Goal: Task Accomplishment & Management: Complete application form

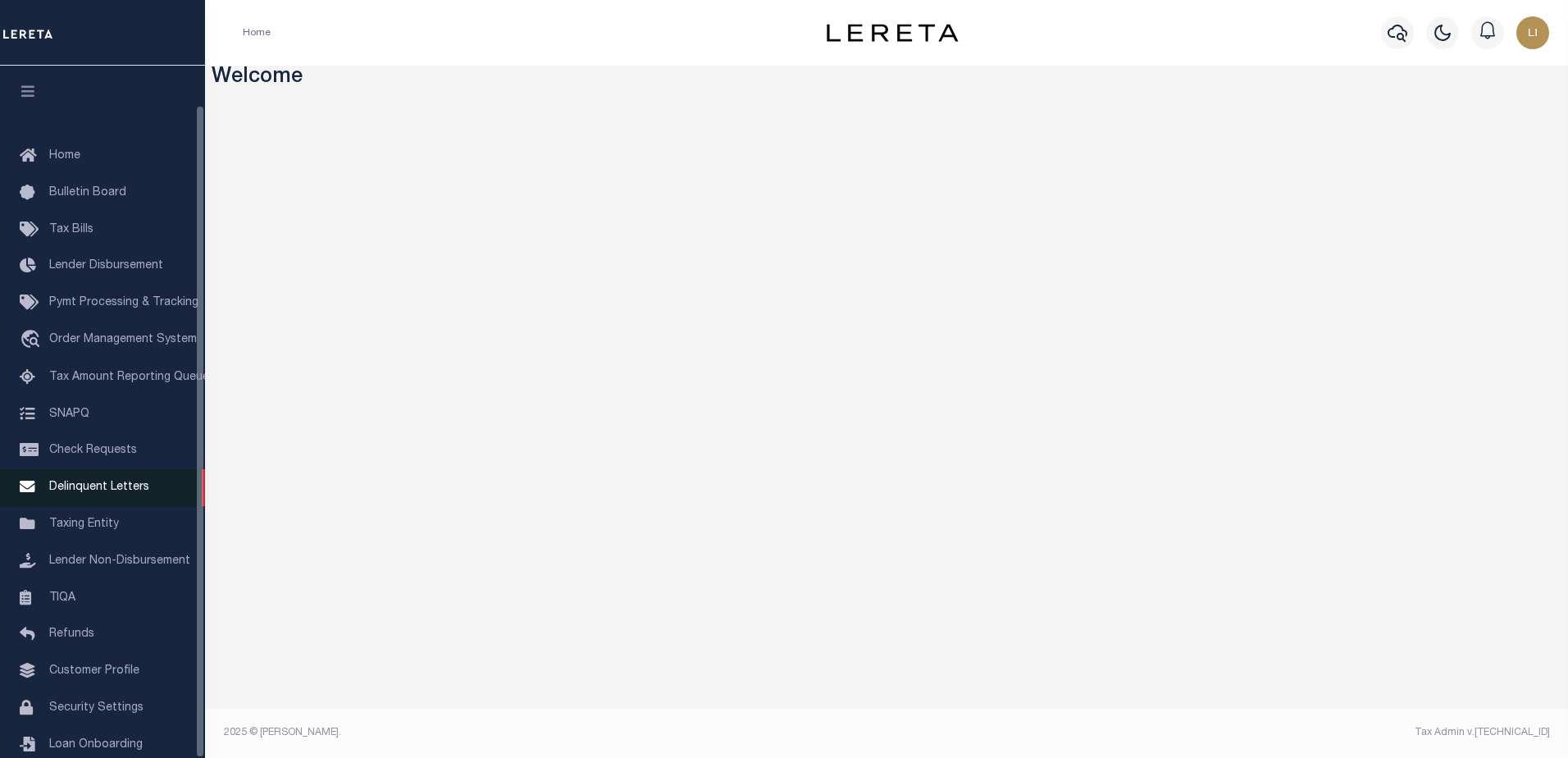
scroll to position [41, 0]
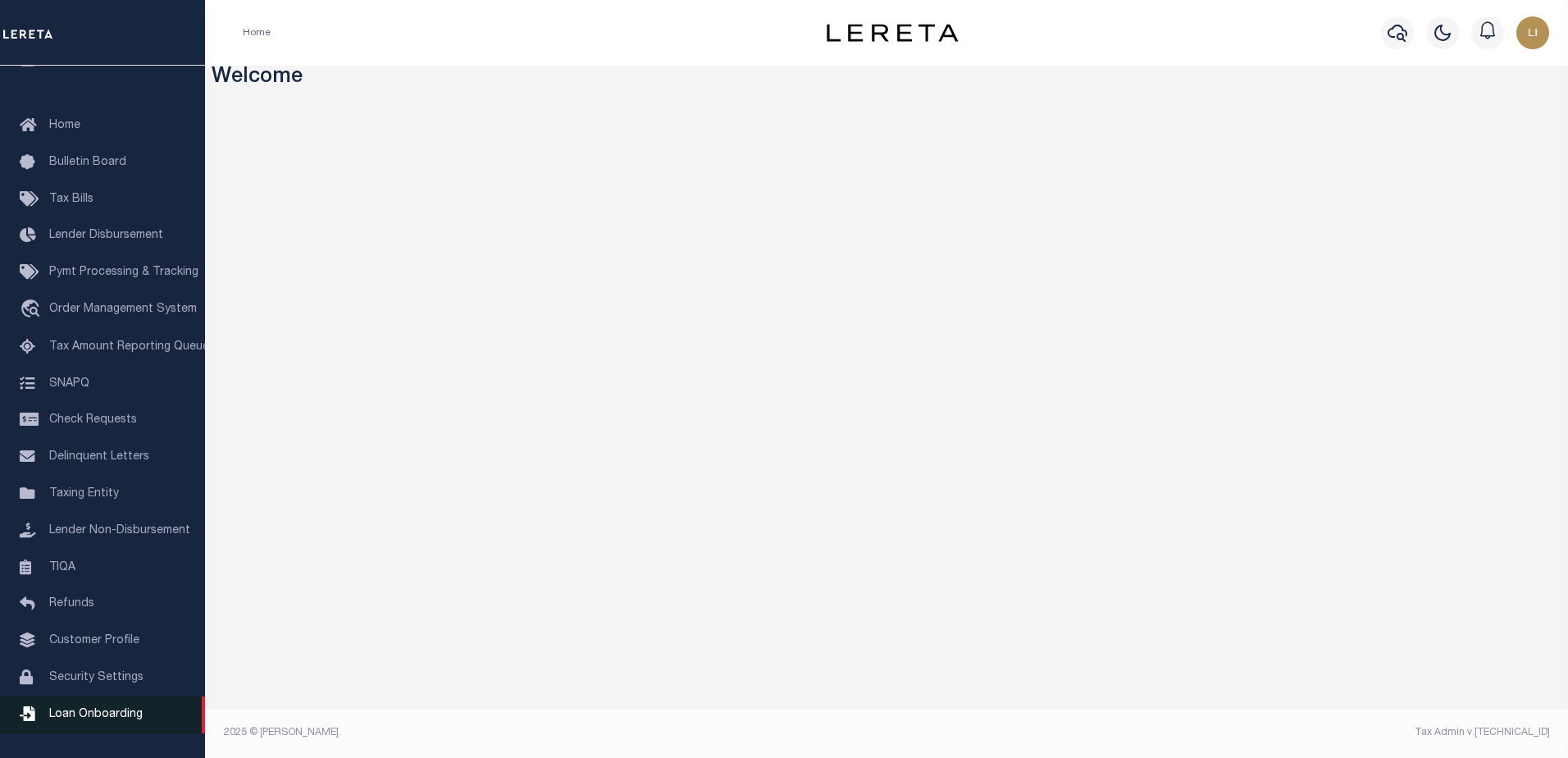
click at [71, 706] on link "Loan Onboarding" at bounding box center [102, 715] width 205 height 37
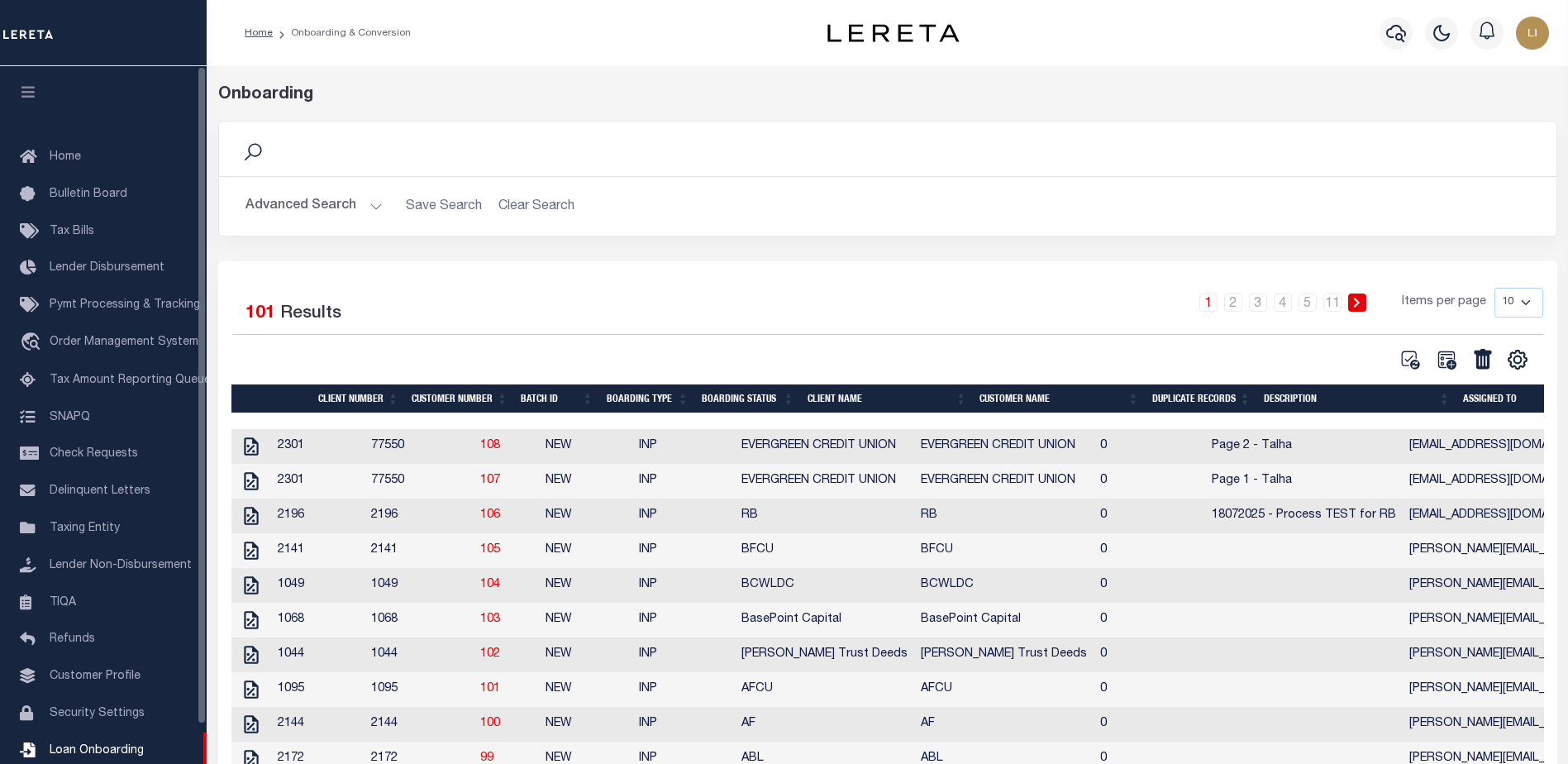
click at [31, 104] on button "button" at bounding box center [28, 94] width 56 height 56
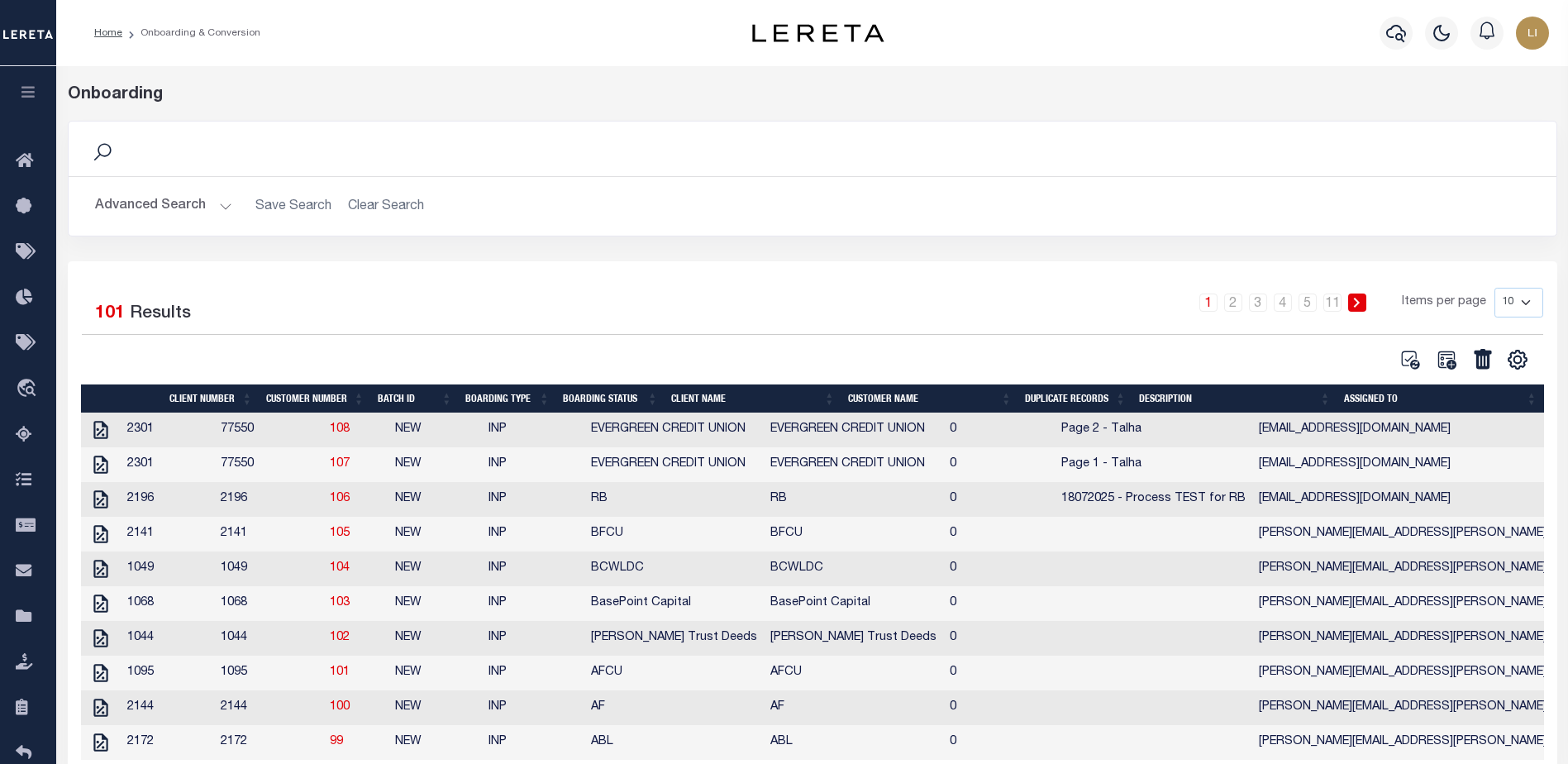
scroll to position [112, 0]
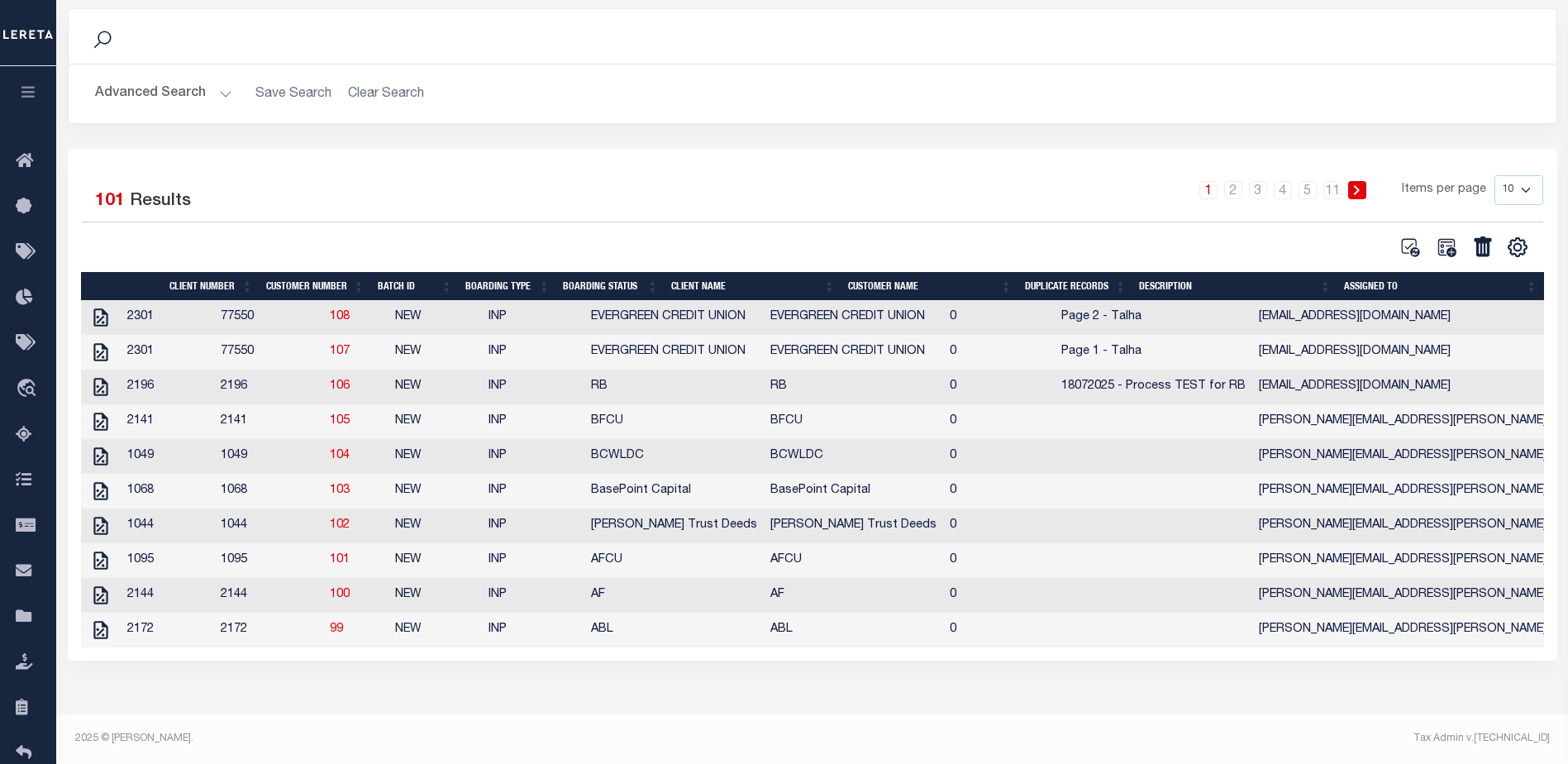
click at [1506, 188] on select "10 25 50 100" at bounding box center [1519, 190] width 48 height 30
select select "100"
click at [1494, 175] on select "10 25 50 100" at bounding box center [1519, 190] width 48 height 30
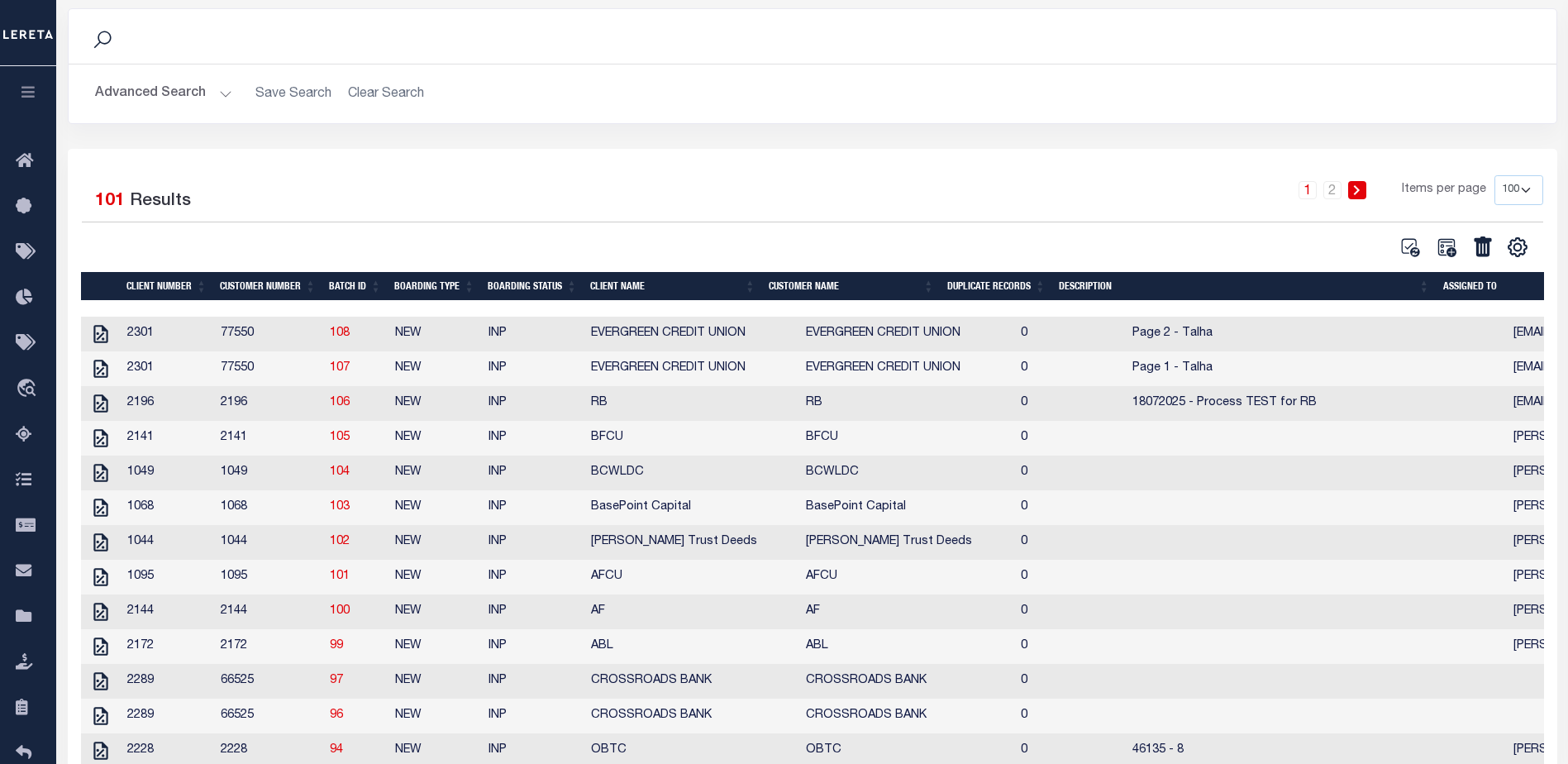
click at [865, 177] on div "1 2 Items per page 10 25 50 100" at bounding box center [997, 197] width 1090 height 43
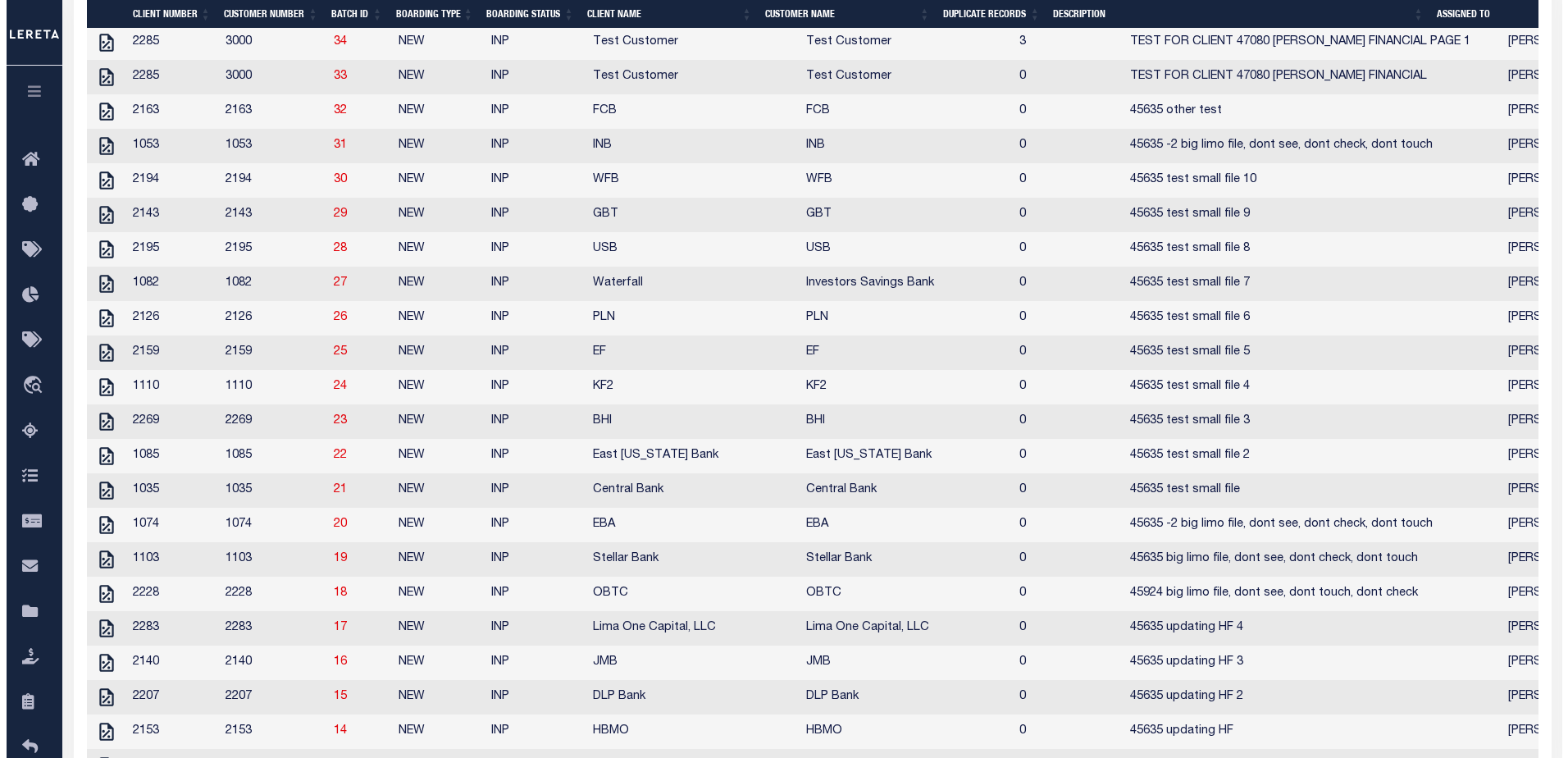
scroll to position [2282, 0]
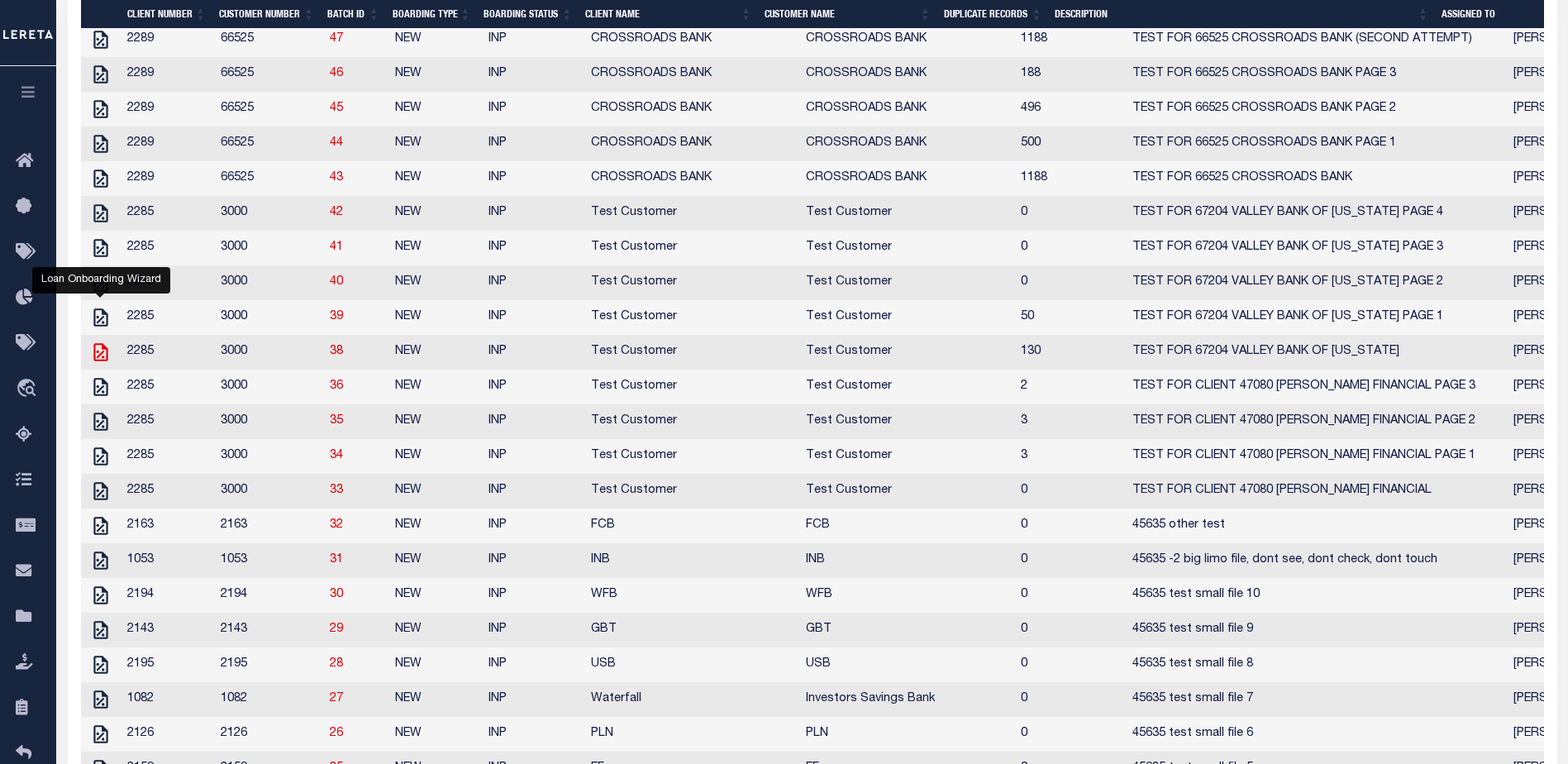
click at [93, 362] on icon at bounding box center [100, 352] width 14 height 18
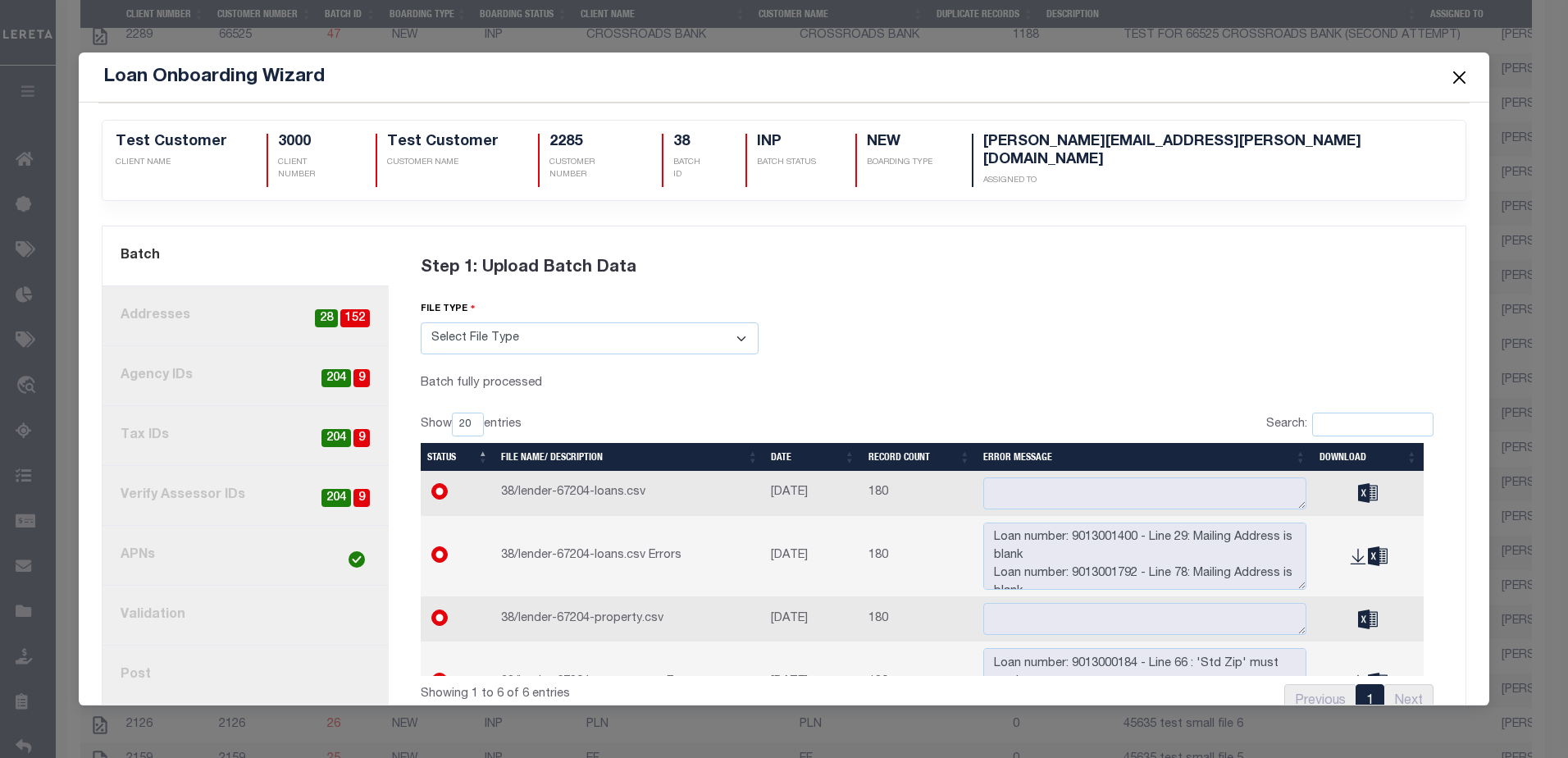
scroll to position [32, 0]
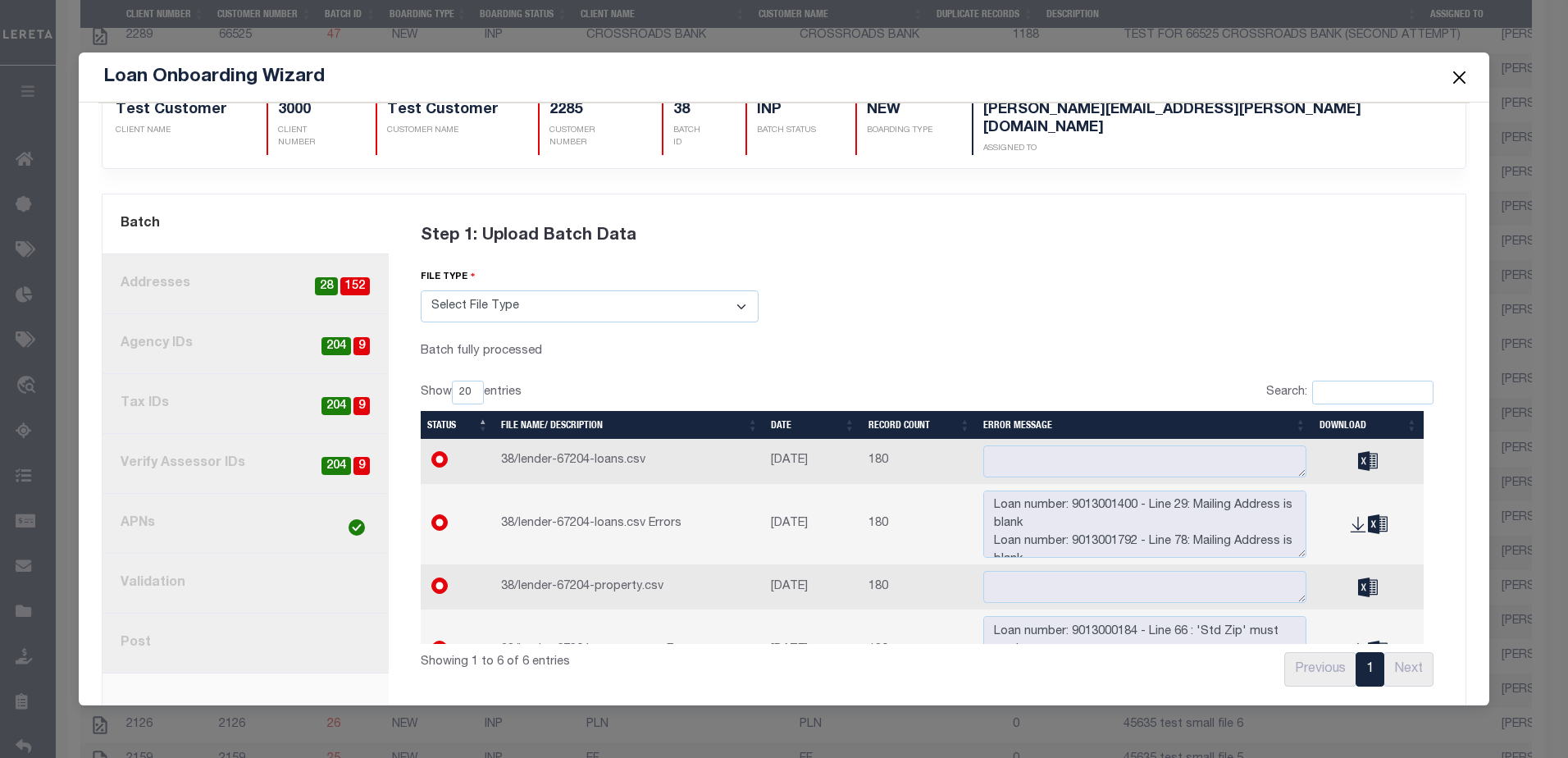
click at [161, 614] on link "8. Post" at bounding box center [246, 644] width 287 height 60
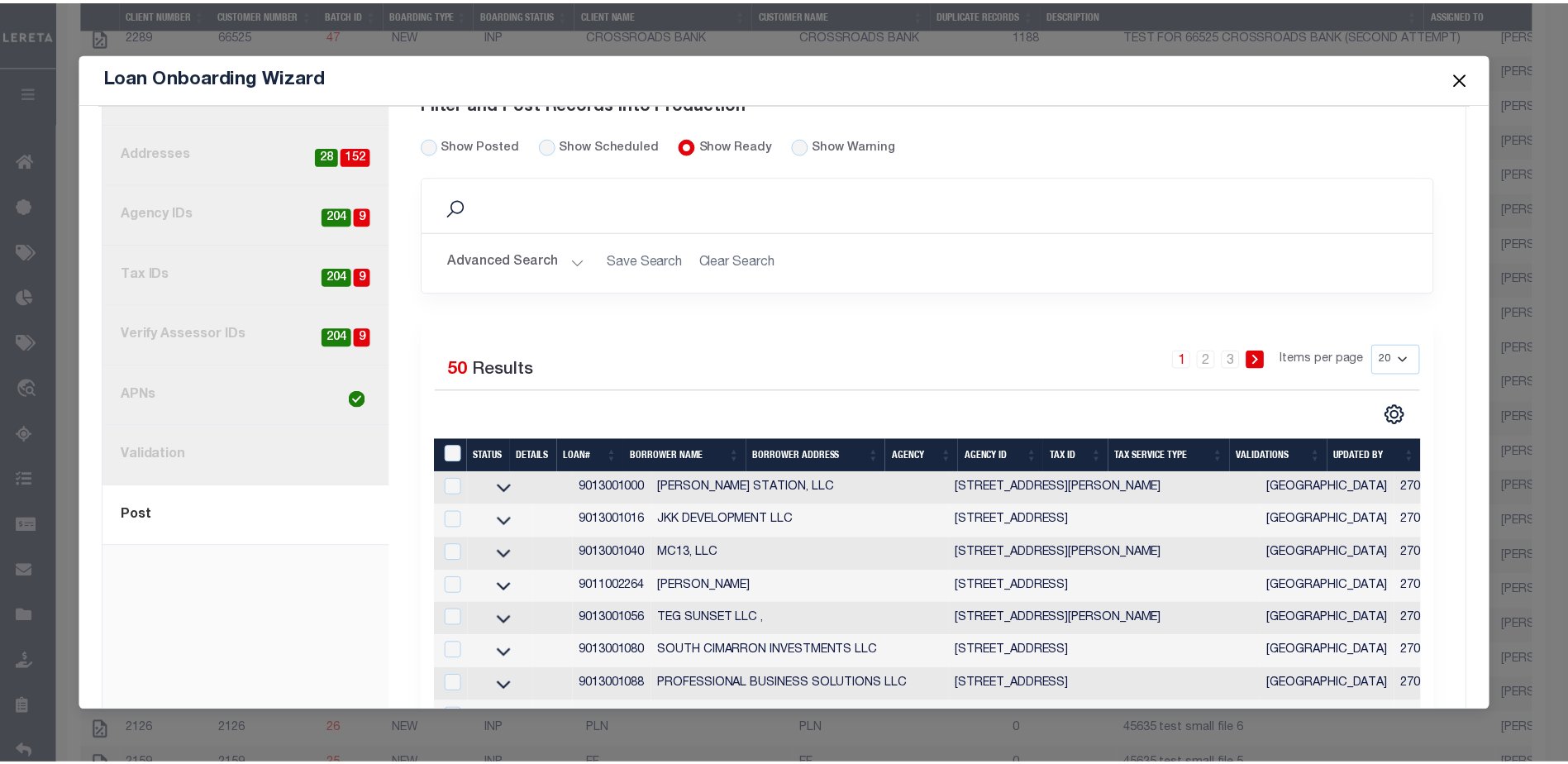
scroll to position [413, 0]
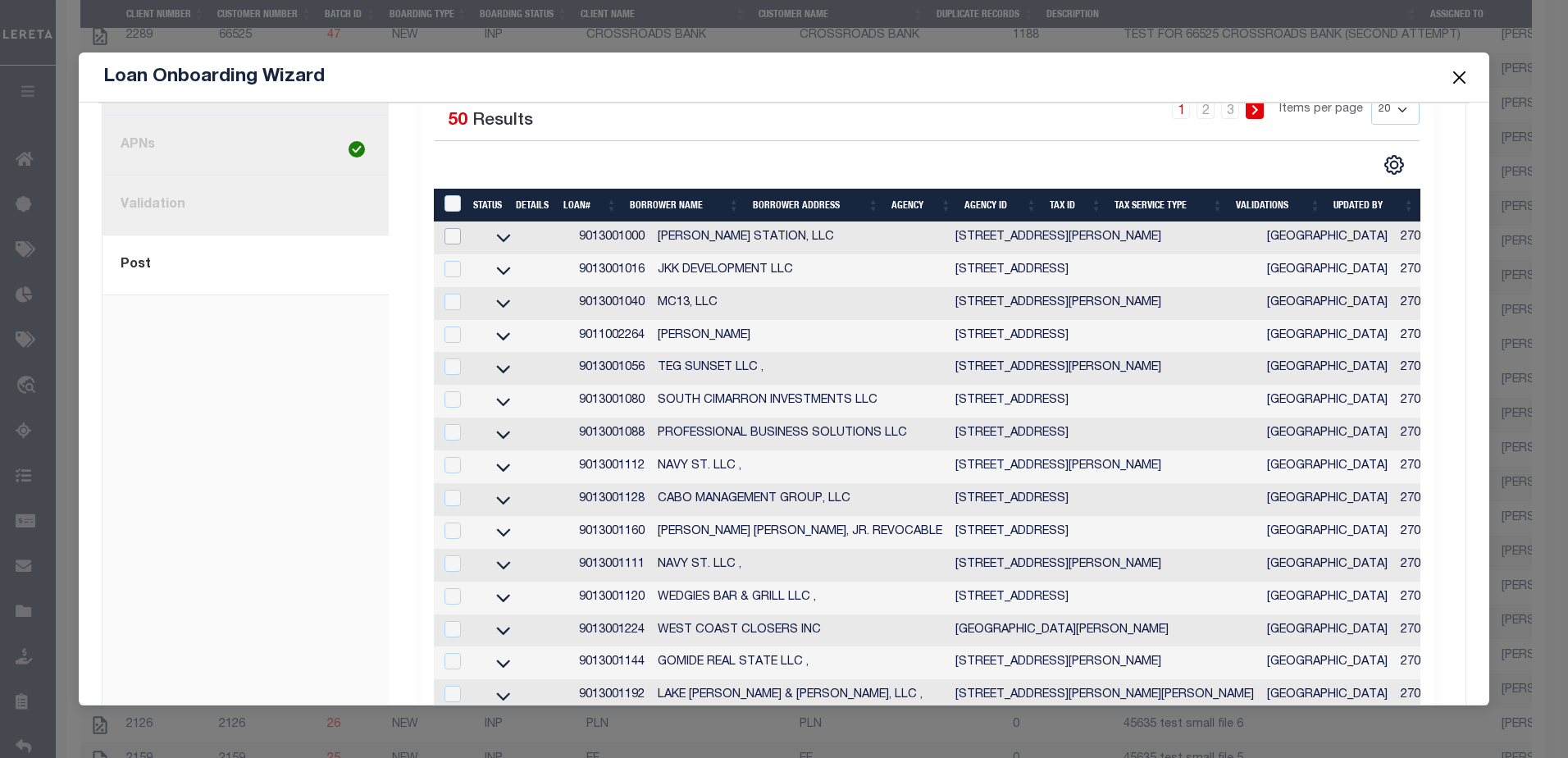
click at [455, 228] on input "checkbox" at bounding box center [452, 236] width 16 height 16
checkbox input "true"
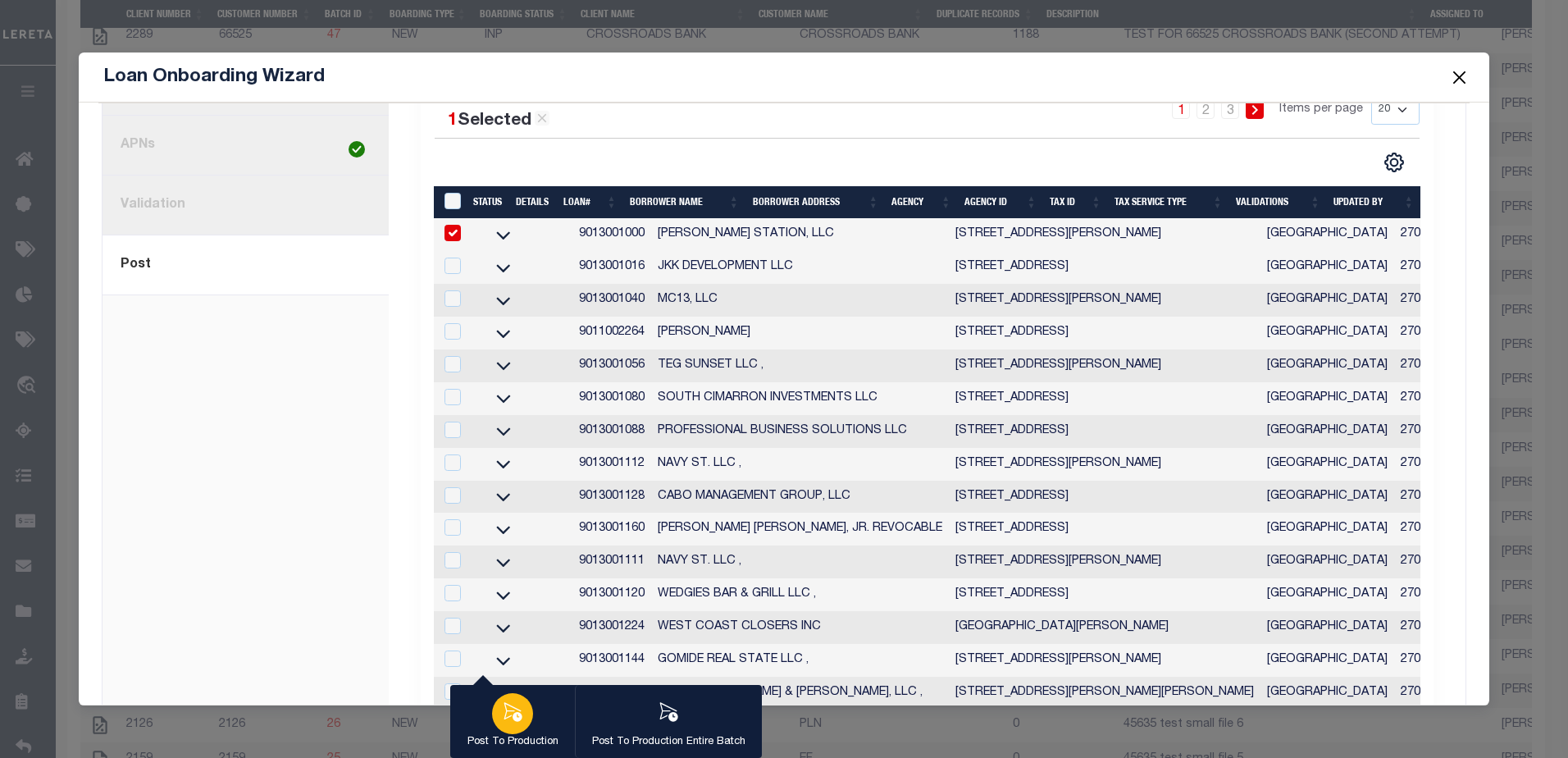
click at [498, 700] on div "button" at bounding box center [513, 714] width 41 height 41
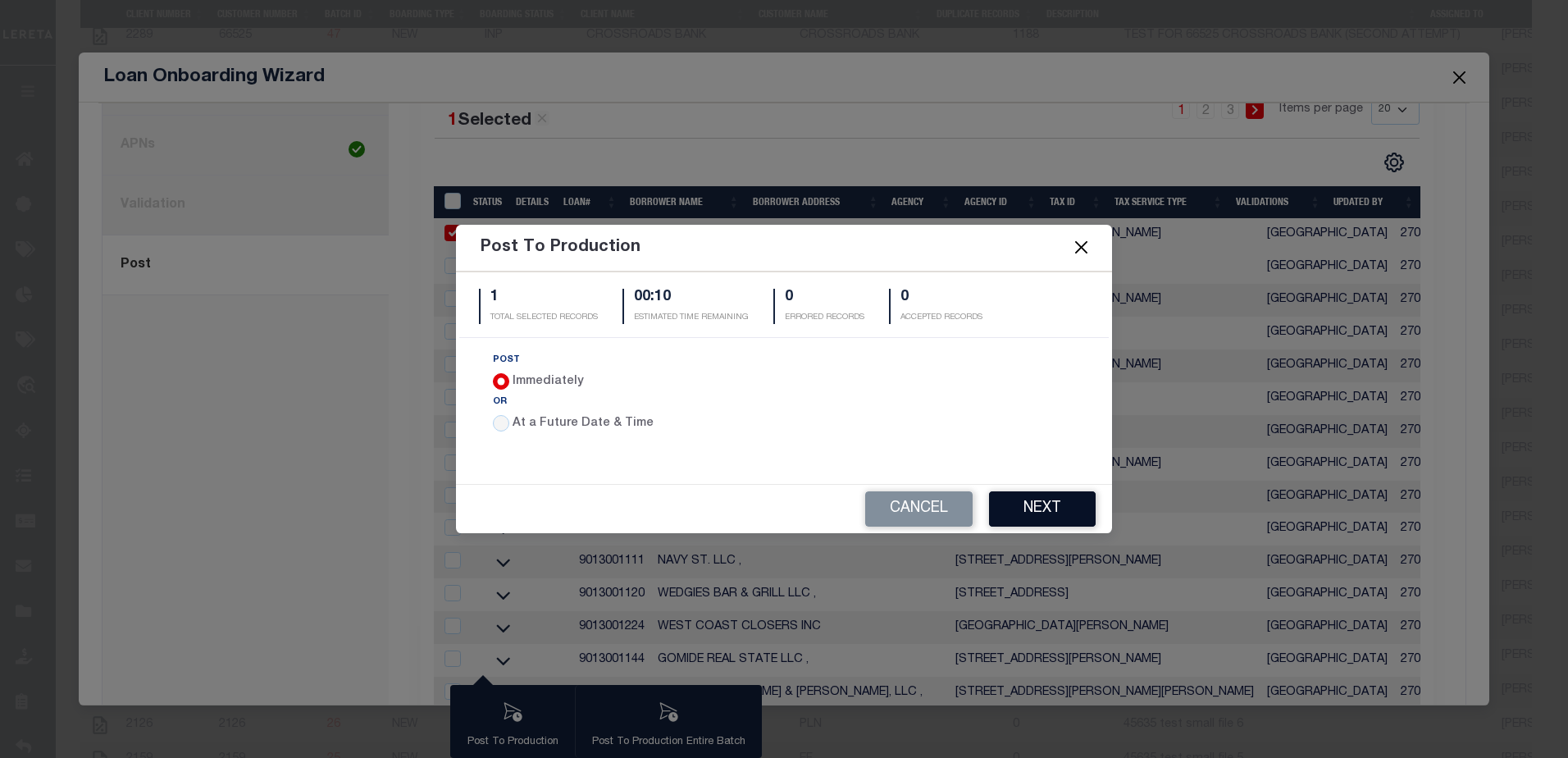
click at [1033, 503] on button "Next" at bounding box center [1042, 509] width 107 height 36
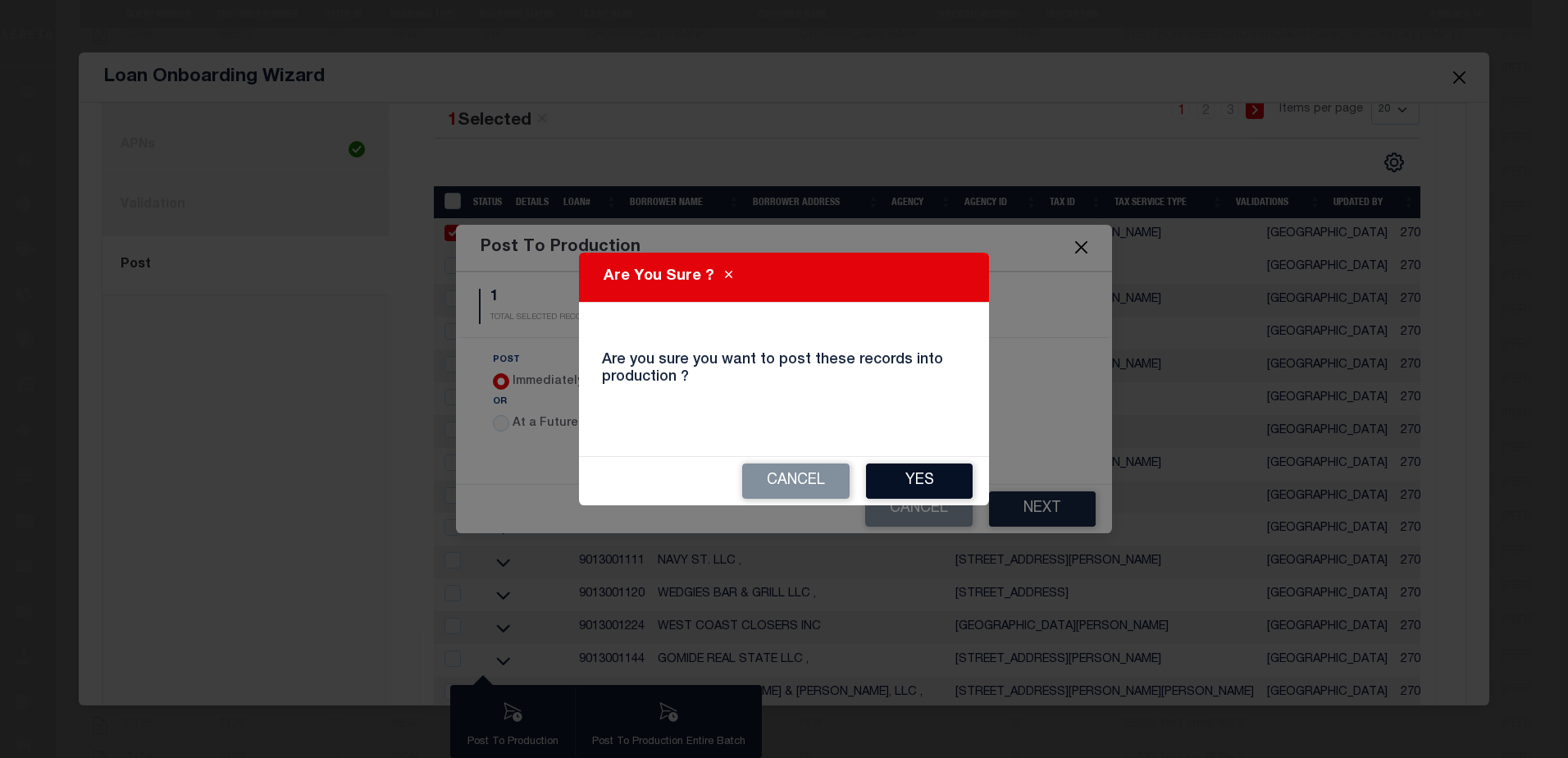
click at [918, 475] on button "Yes" at bounding box center [919, 481] width 107 height 36
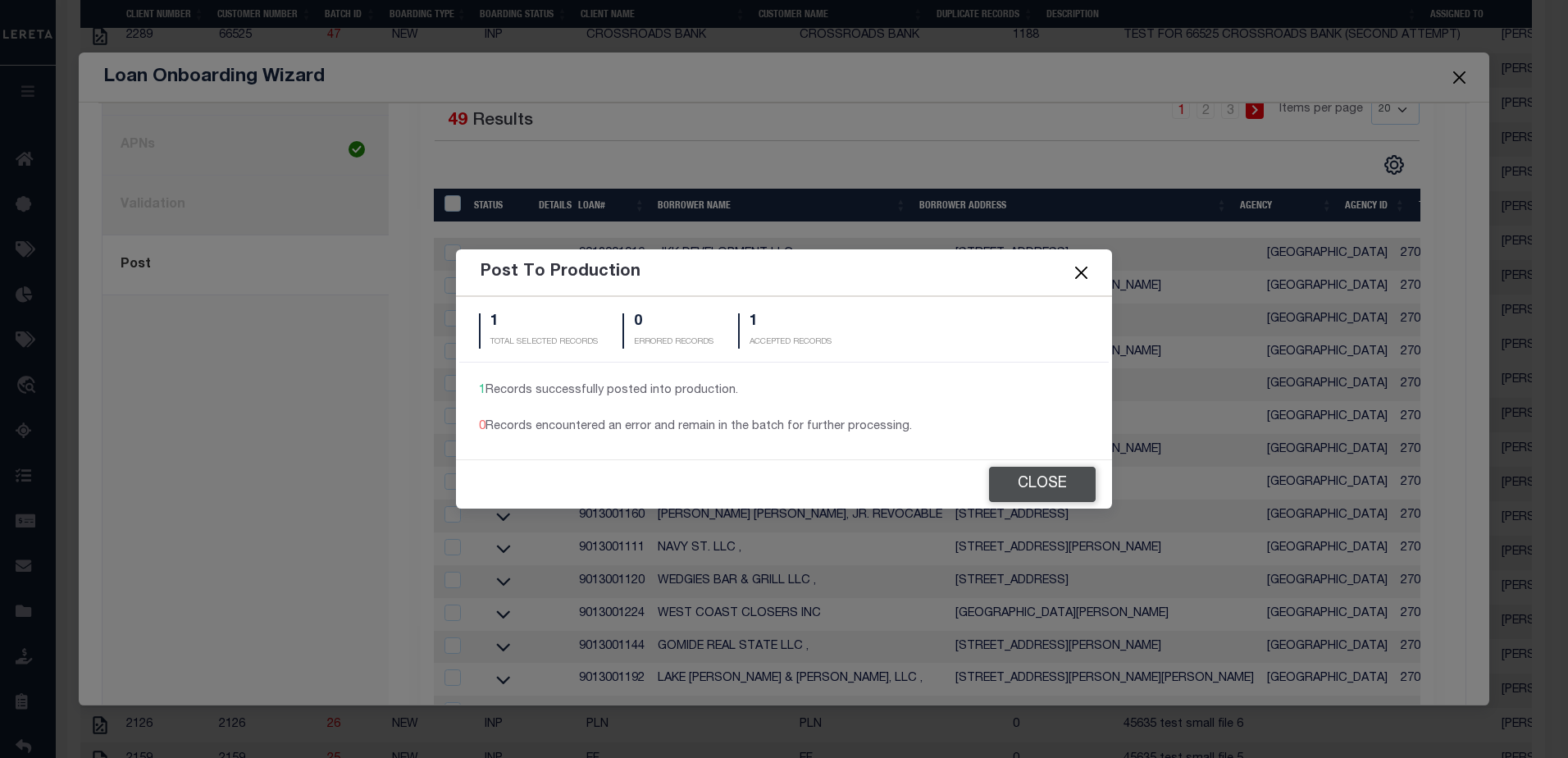
click at [1055, 486] on button "Close" at bounding box center [1042, 484] width 107 height 36
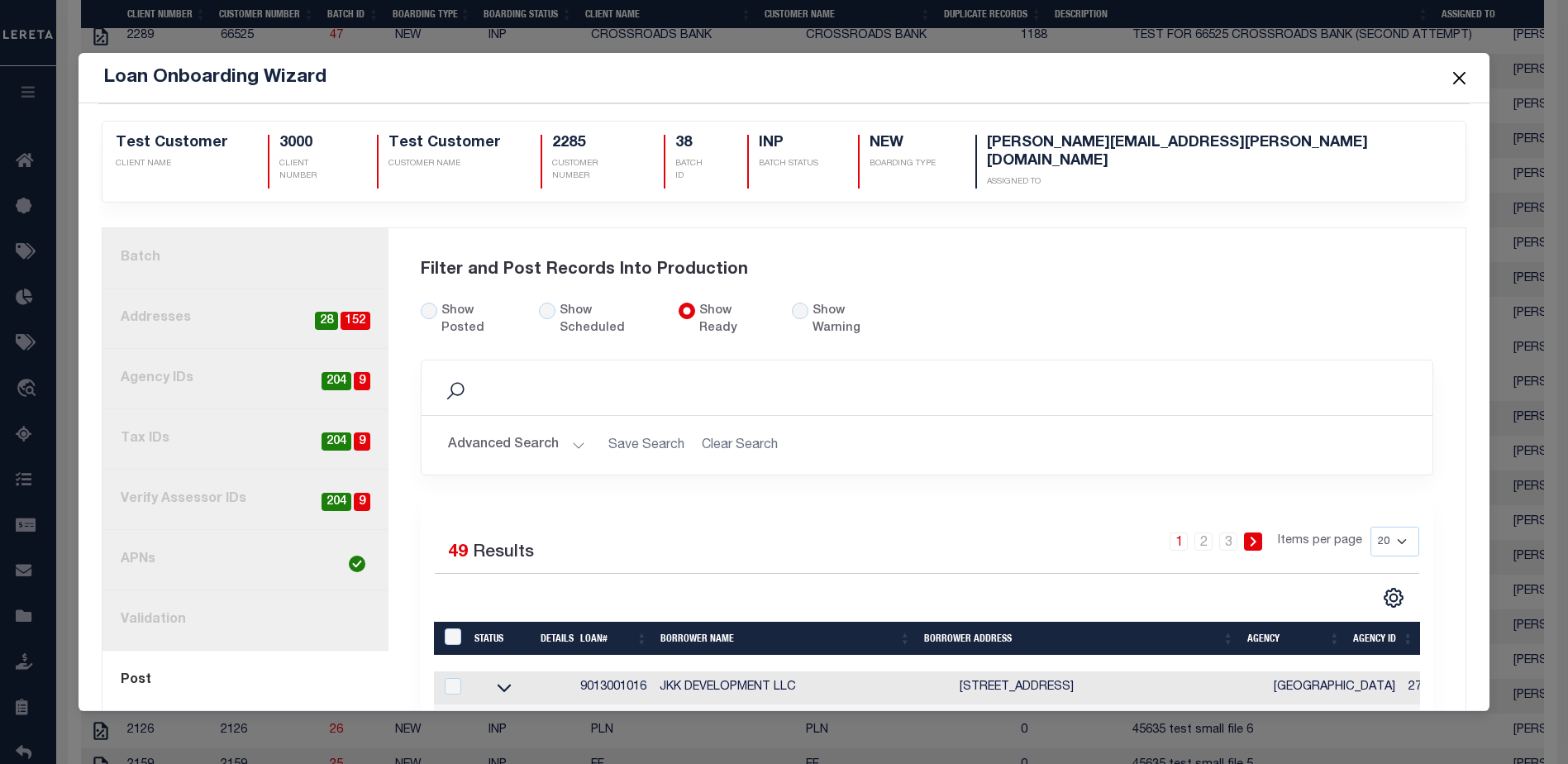
scroll to position [2217, 0]
